Goal: Task Accomplishment & Management: Use online tool/utility

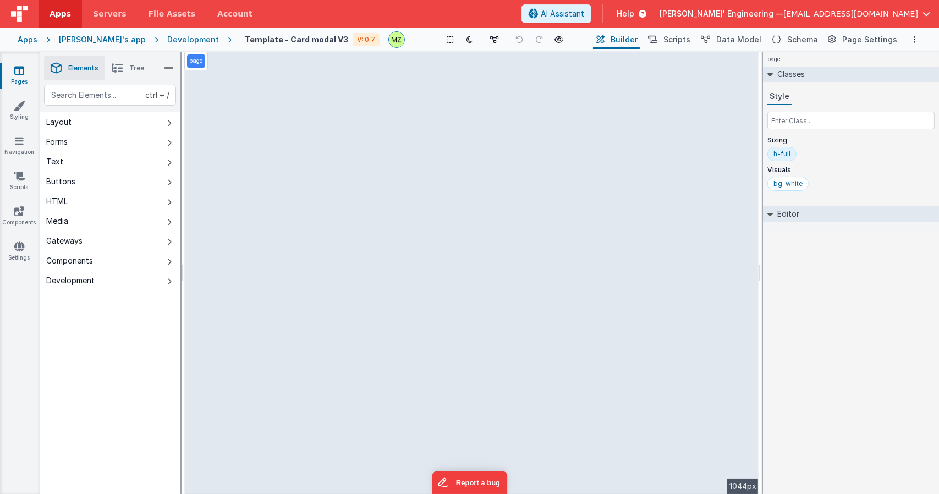
click at [138, 69] on span "Tree" at bounding box center [136, 68] width 15 height 9
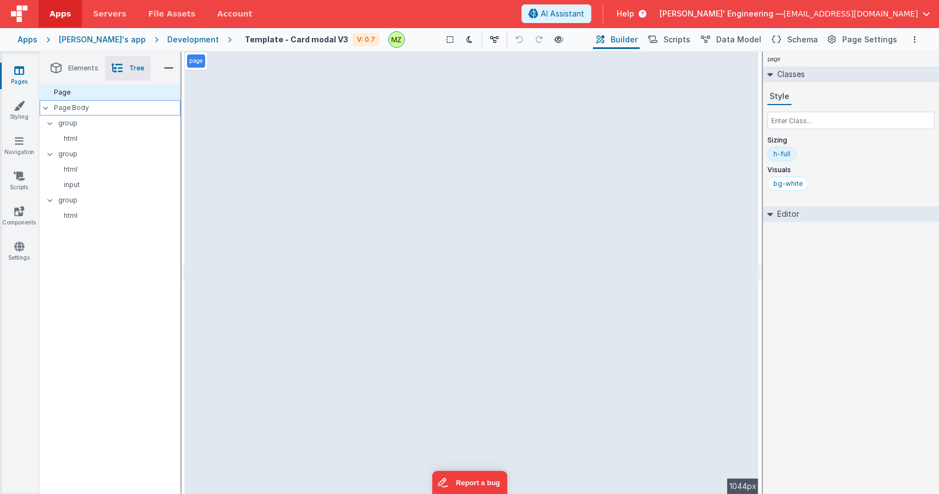
click at [101, 113] on div "Page Body" at bounding box center [110, 107] width 141 height 15
click at [90, 110] on p "Page Body" at bounding box center [117, 107] width 126 height 9
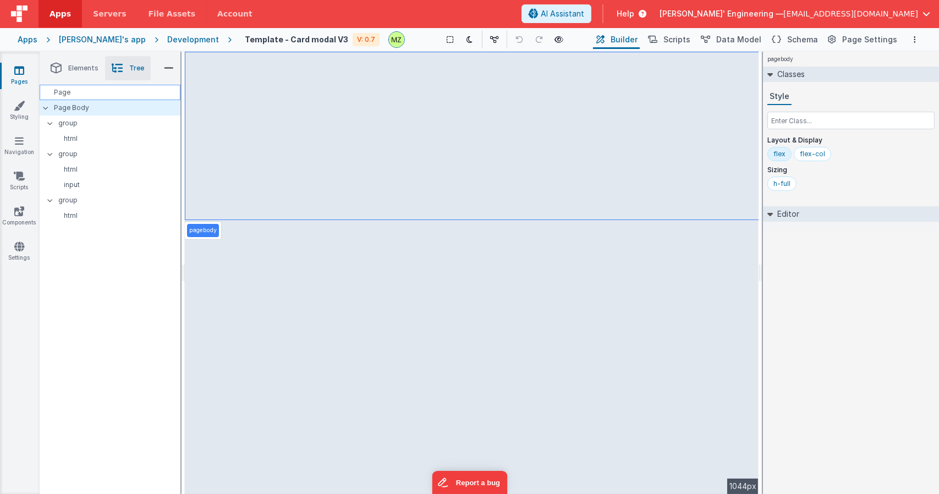
click at [81, 91] on div "Page" at bounding box center [110, 92] width 141 height 15
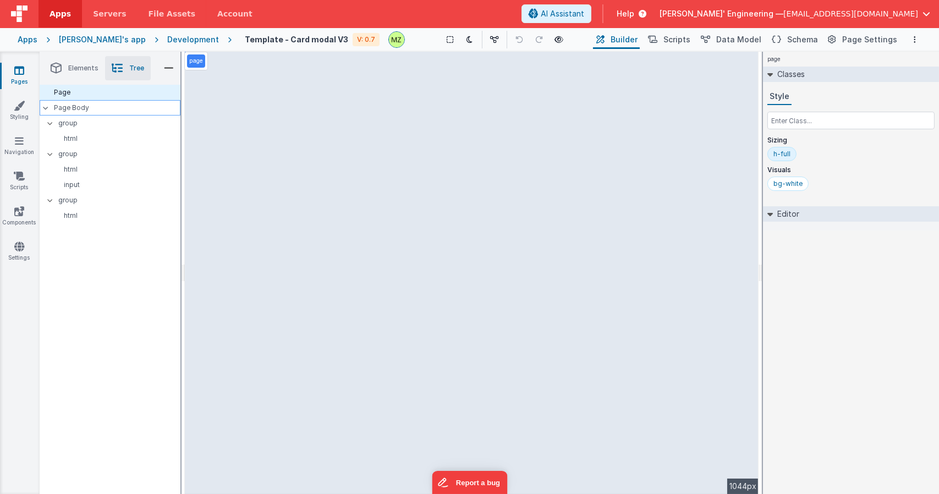
click at [82, 111] on p "Page Body" at bounding box center [117, 107] width 126 height 9
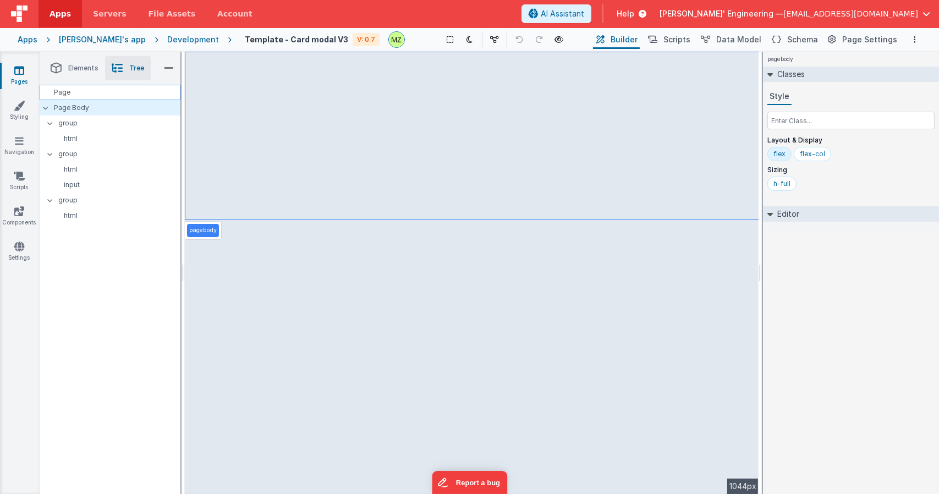
click at [81, 95] on div "Page" at bounding box center [110, 92] width 141 height 15
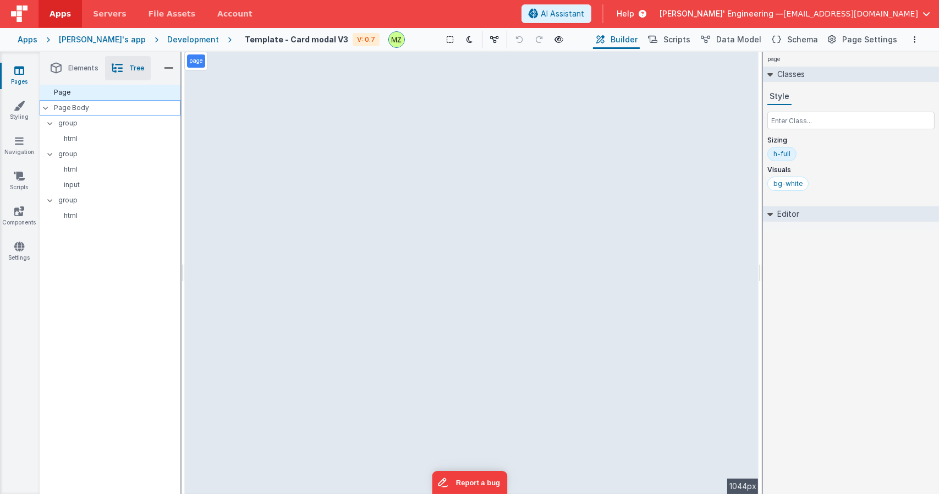
click at [83, 111] on p "Page Body" at bounding box center [117, 107] width 126 height 9
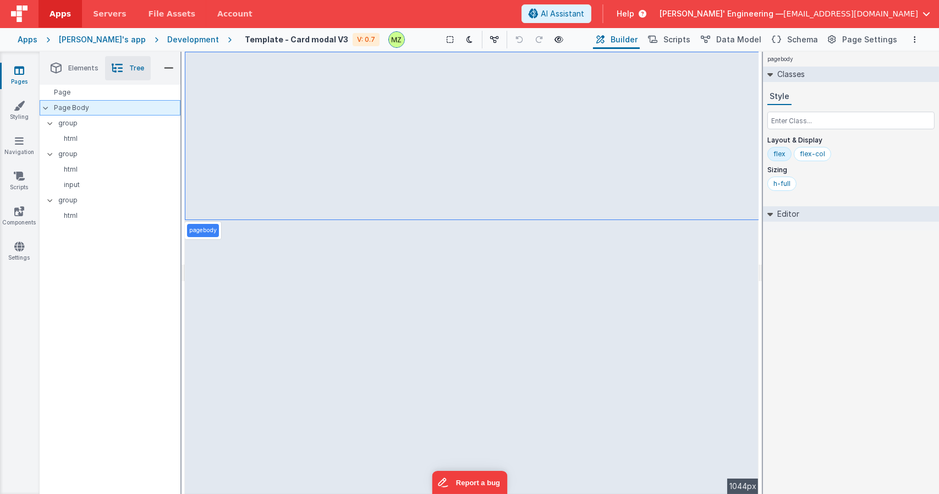
click at [86, 102] on div "Page Body" at bounding box center [110, 107] width 141 height 15
click at [79, 95] on div "Page" at bounding box center [110, 92] width 141 height 15
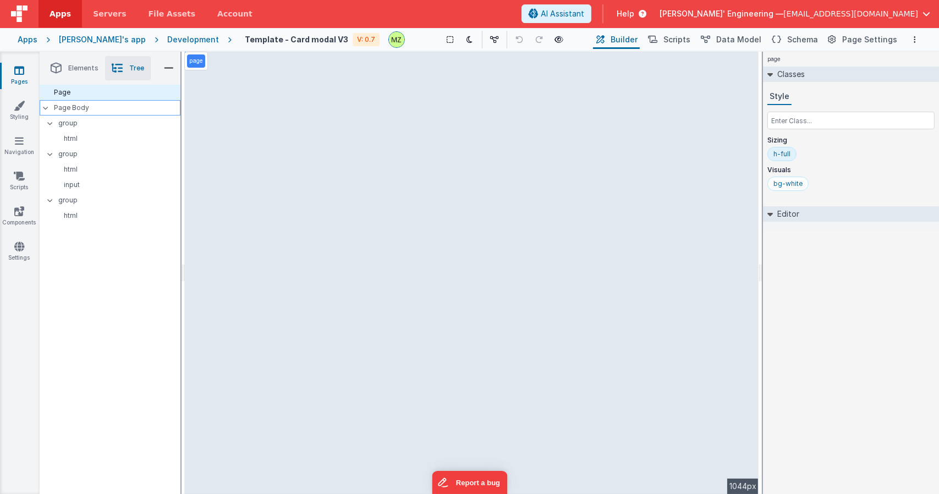
click at [78, 106] on p "Page Body" at bounding box center [117, 107] width 126 height 9
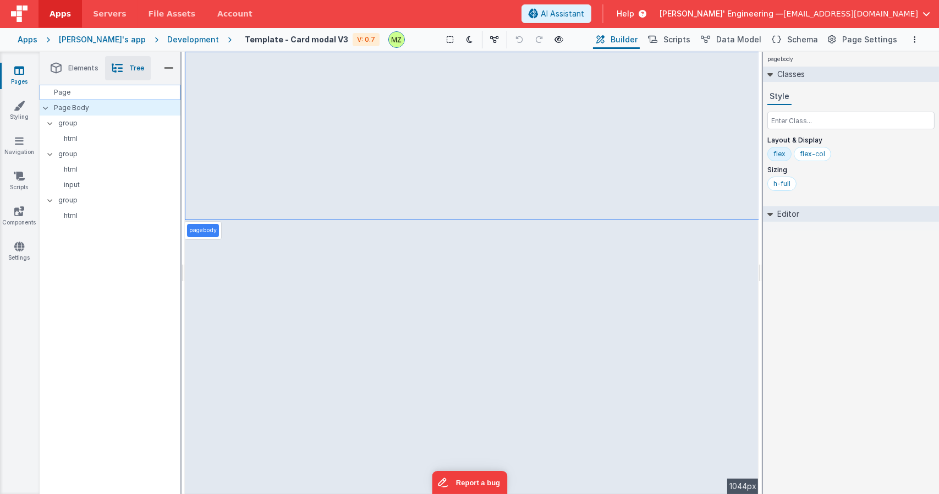
click at [84, 85] on div "Page" at bounding box center [110, 92] width 141 height 15
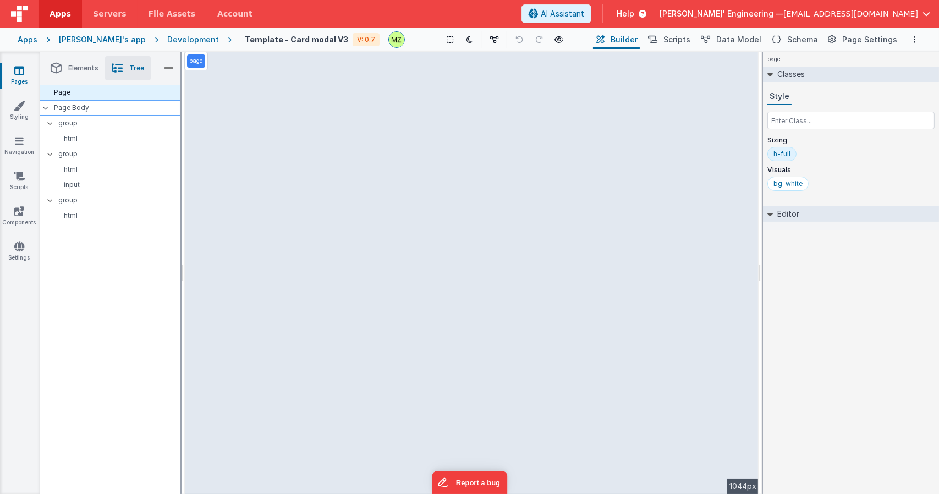
click at [85, 101] on div "Page Body" at bounding box center [110, 107] width 141 height 15
click at [79, 114] on div "Page Body" at bounding box center [110, 107] width 141 height 15
click at [83, 111] on p "Page Body" at bounding box center [117, 107] width 126 height 9
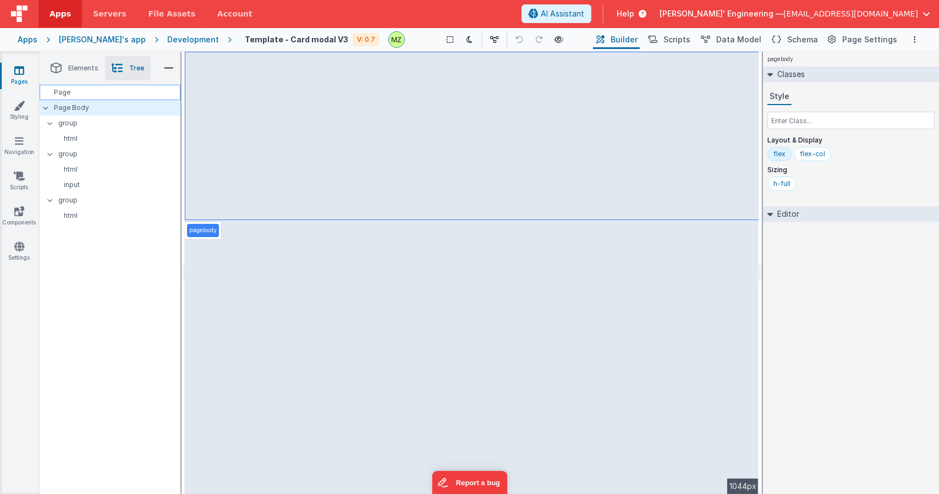
click at [87, 95] on div "Page" at bounding box center [110, 92] width 141 height 15
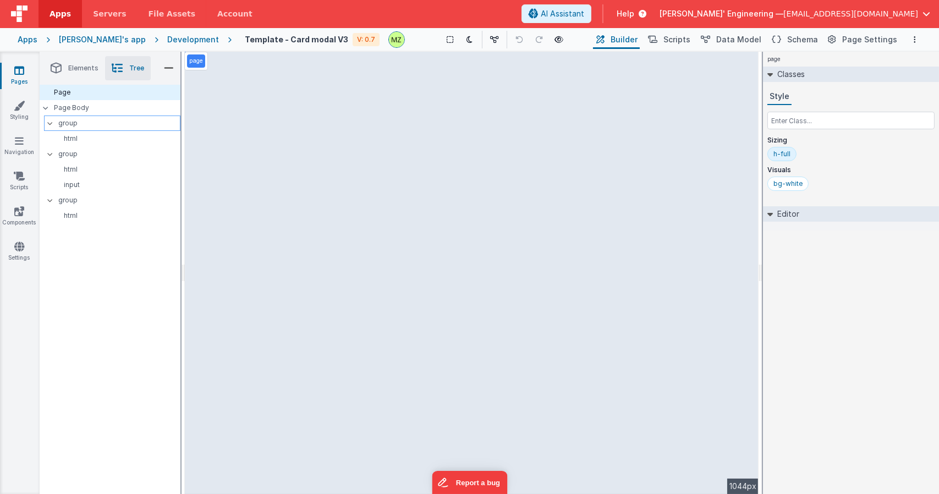
click at [92, 116] on div "group" at bounding box center [112, 123] width 136 height 15
click at [100, 102] on div "Page Body" at bounding box center [110, 107] width 141 height 15
click at [81, 117] on p "group" at bounding box center [119, 123] width 122 height 12
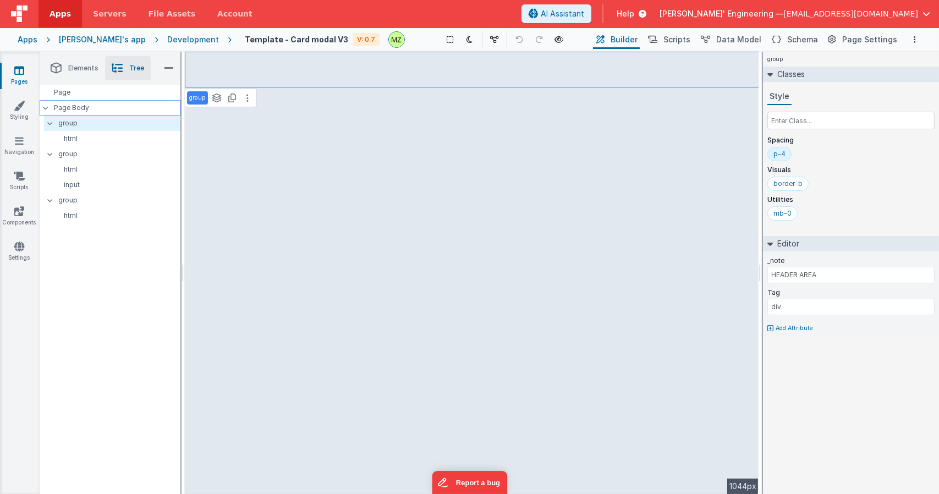
click at [93, 107] on p "Page Body" at bounding box center [117, 107] width 126 height 9
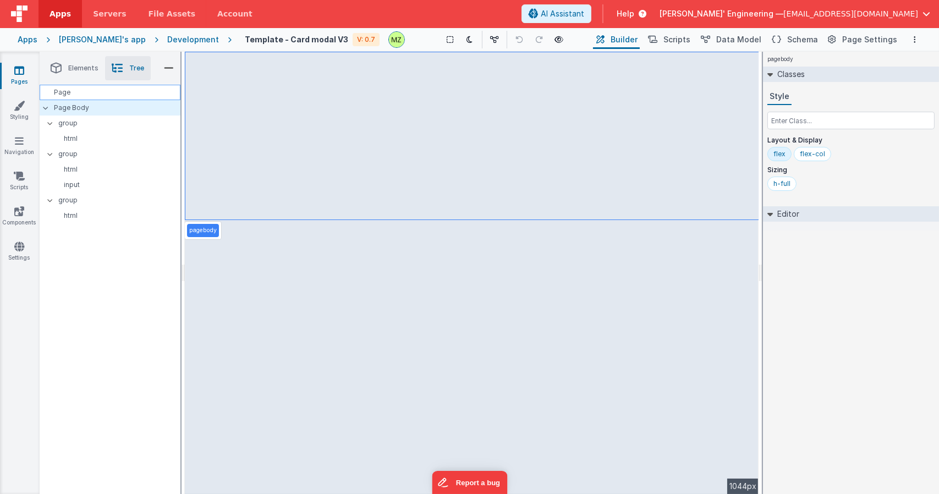
click at [99, 100] on div "Page" at bounding box center [110, 92] width 141 height 15
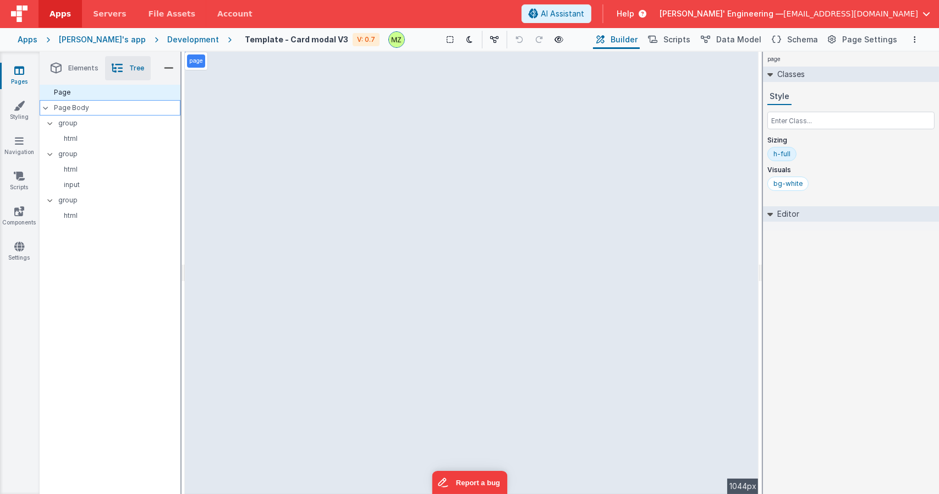
click at [90, 114] on div "Page Body" at bounding box center [110, 107] width 141 height 15
click at [92, 107] on p "Page Body" at bounding box center [117, 107] width 126 height 9
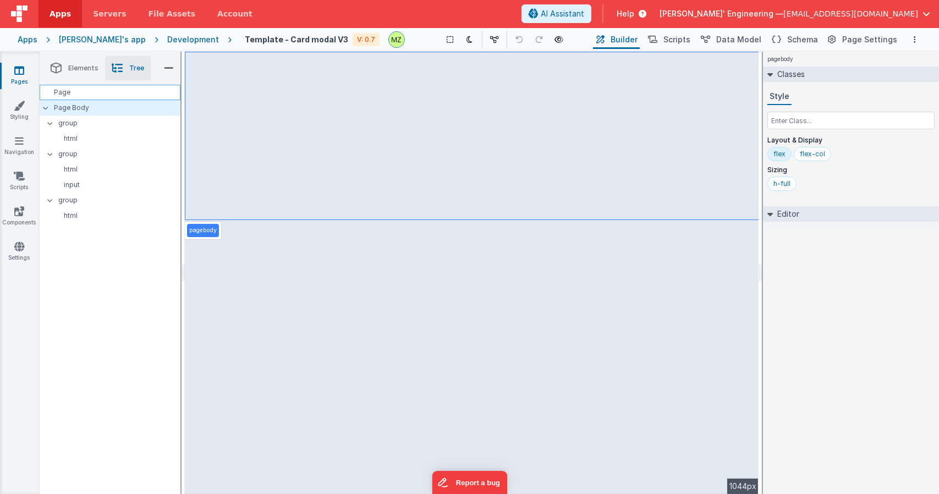
click at [103, 96] on div "Page" at bounding box center [110, 92] width 141 height 15
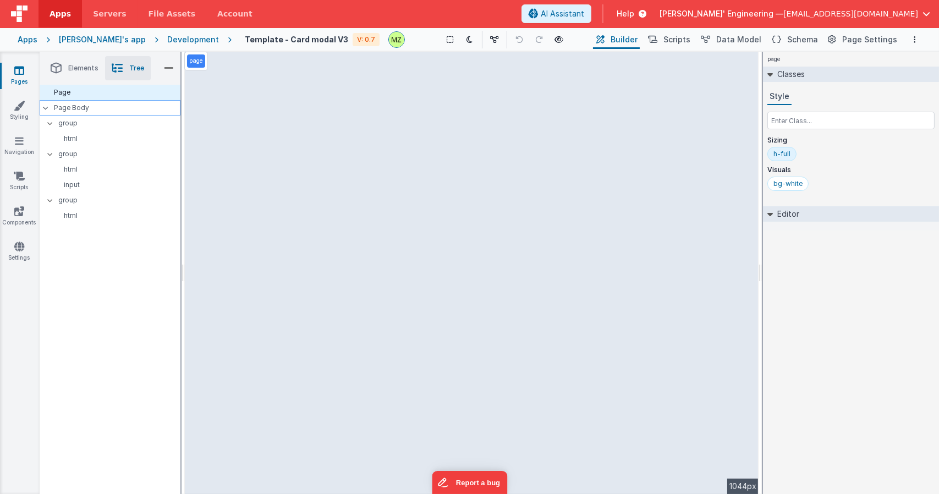
click at [117, 102] on div "Page Body" at bounding box center [110, 107] width 141 height 15
click at [93, 111] on p "Page Body" at bounding box center [117, 107] width 126 height 9
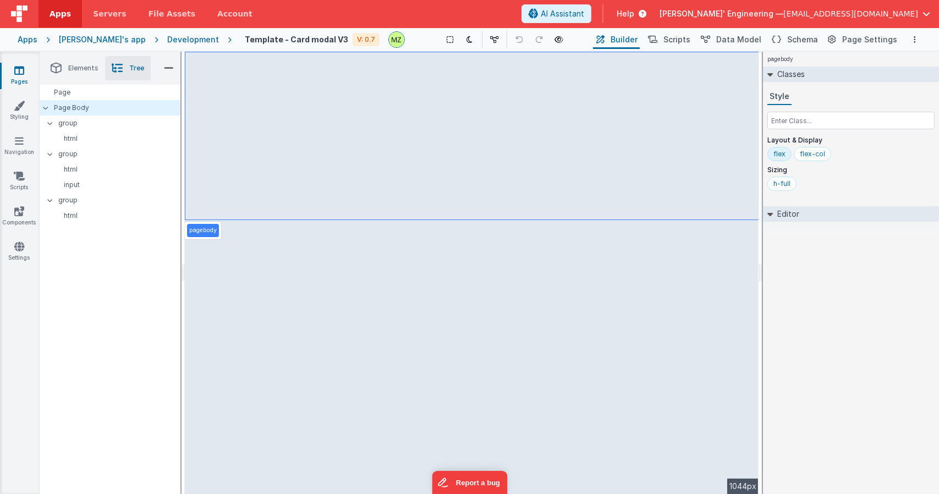
click at [87, 63] on li "Elements" at bounding box center [74, 68] width 61 height 24
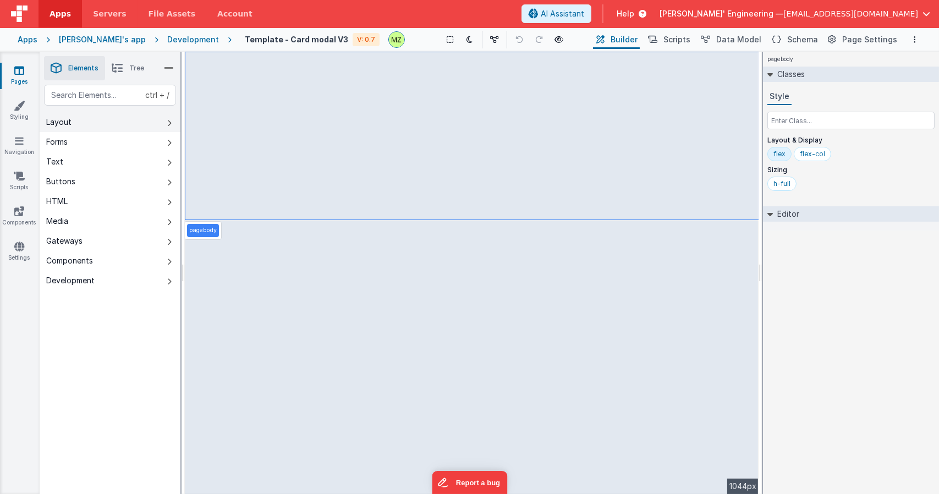
click at [90, 118] on button "Layout" at bounding box center [110, 122] width 141 height 20
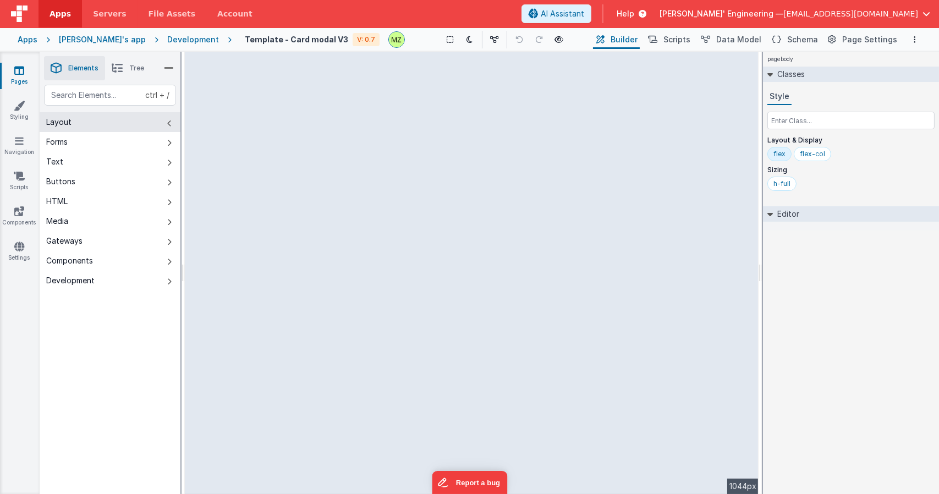
click at [90, 118] on button "Layout" at bounding box center [110, 122] width 141 height 20
